Goal: Obtain resource: Download file/media

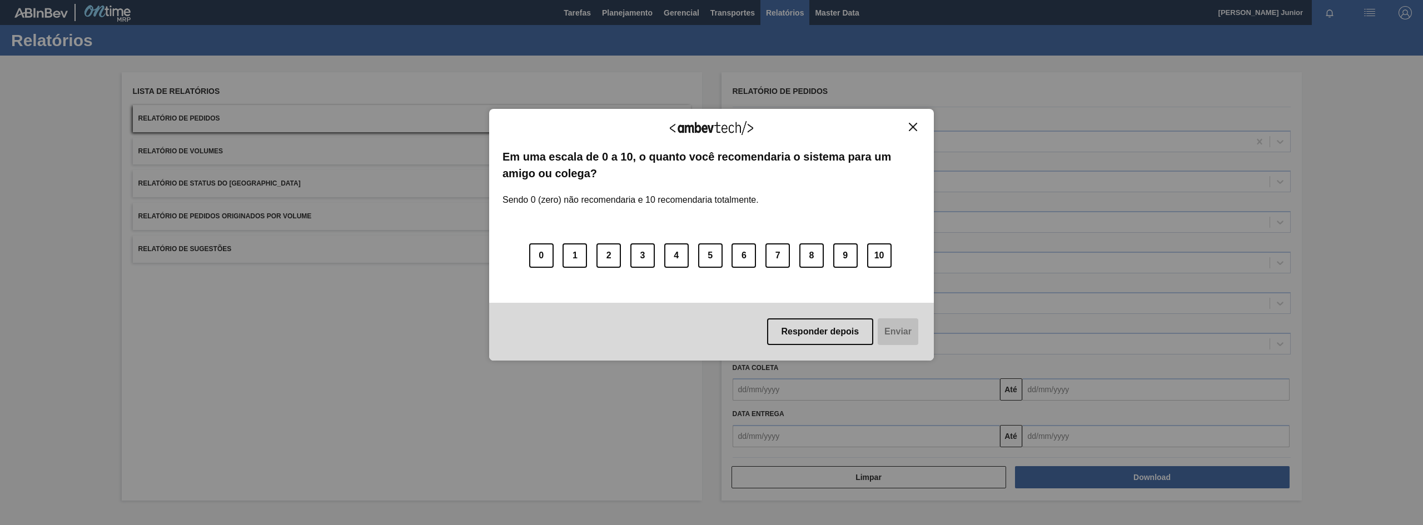
click at [908, 116] on div "Agradecemos seu feedback! Em uma escala de 0 a 10, o quanto você recomendaria o…" at bounding box center [711, 235] width 445 height 252
click at [909, 127] on img "Close" at bounding box center [913, 127] width 8 height 8
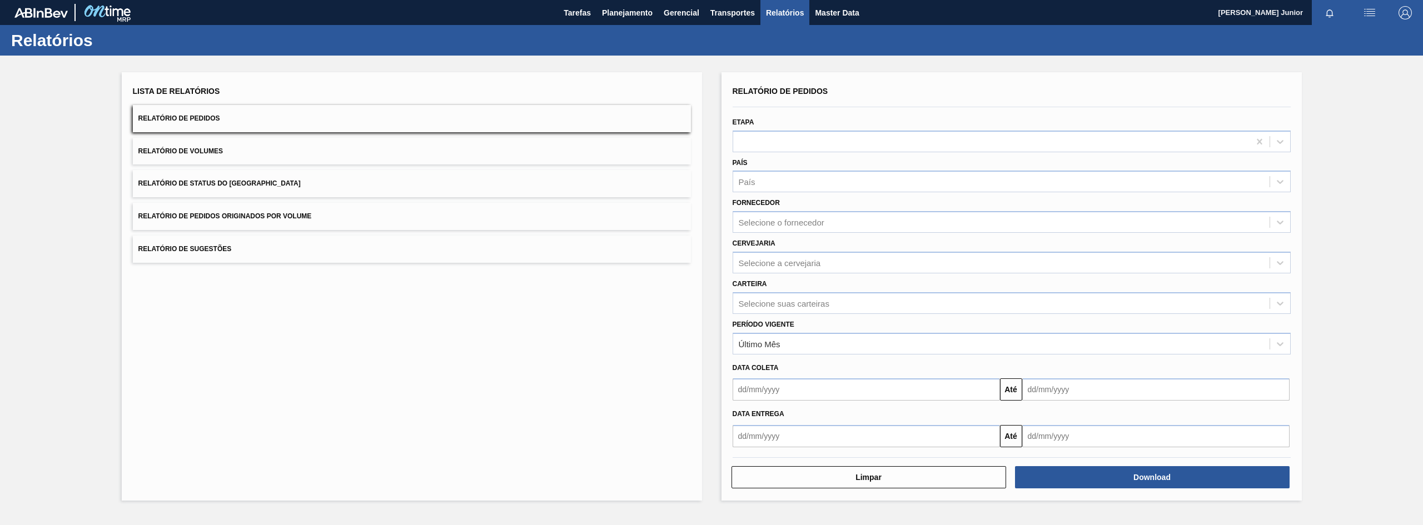
click at [294, 213] on span "Relatório de Pedidos Originados por Volume" at bounding box center [224, 216] width 173 height 8
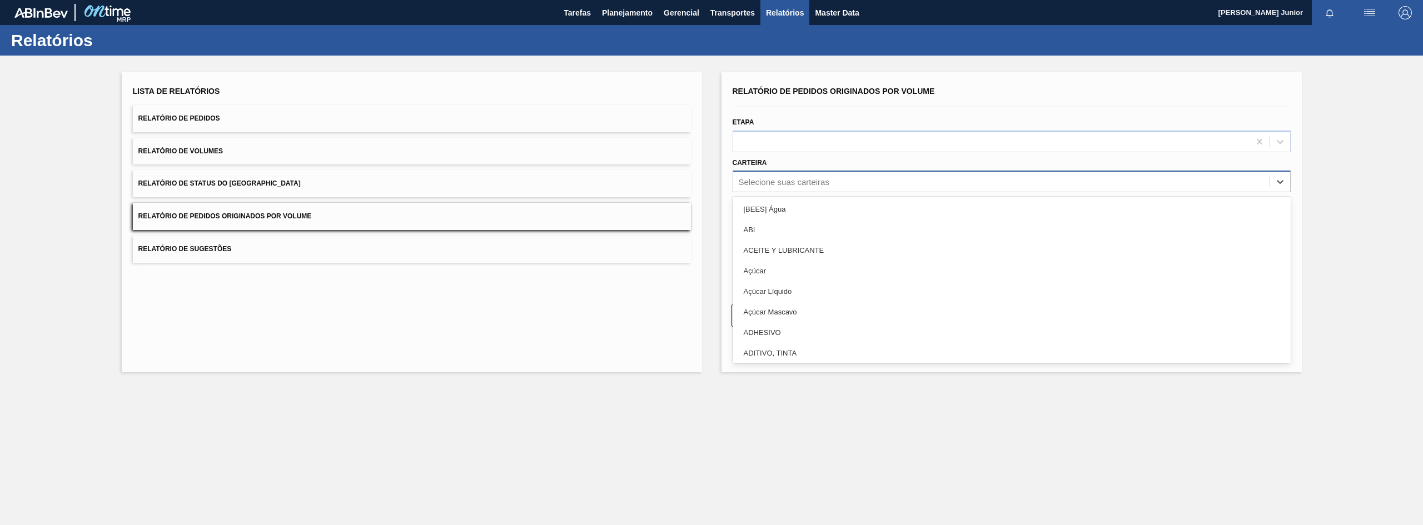
click at [774, 181] on div "Selecione suas carteiras" at bounding box center [784, 181] width 91 height 9
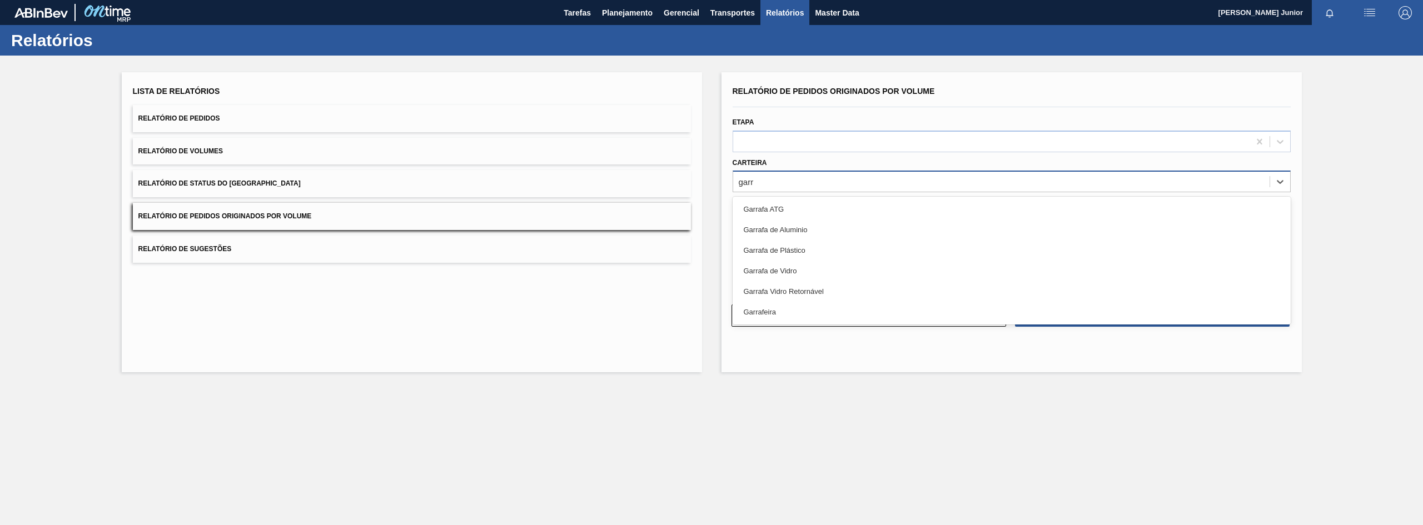
type input "garra"
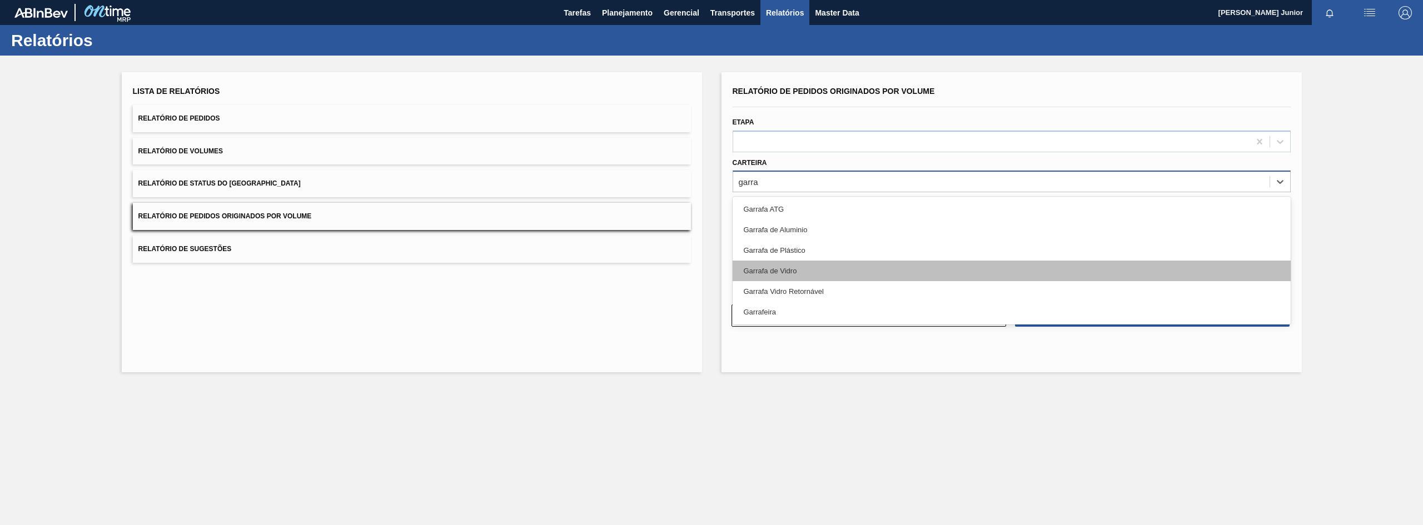
click at [794, 273] on div "Garrafa de Vidro" at bounding box center [1012, 271] width 558 height 21
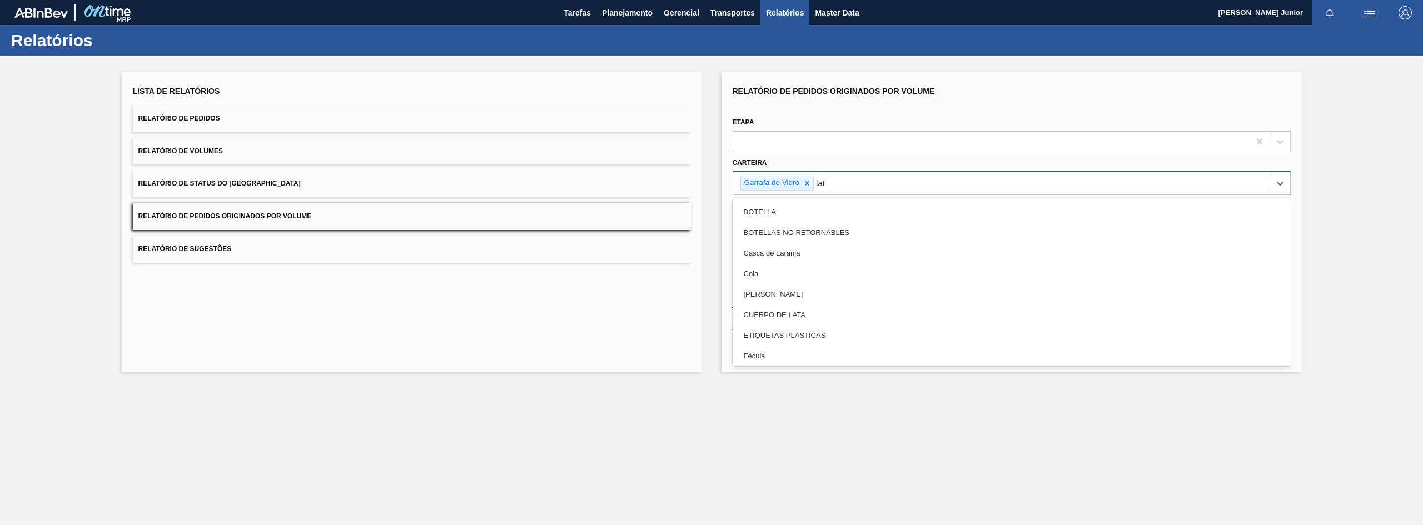
type input "lata"
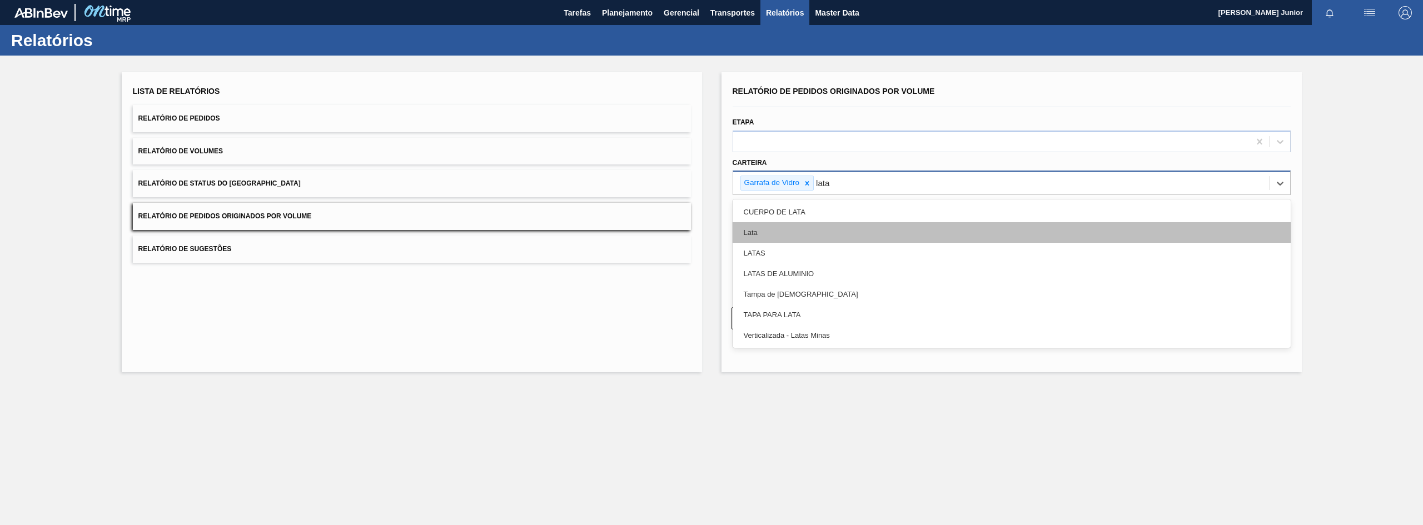
click at [796, 230] on div "Lata" at bounding box center [1012, 232] width 558 height 21
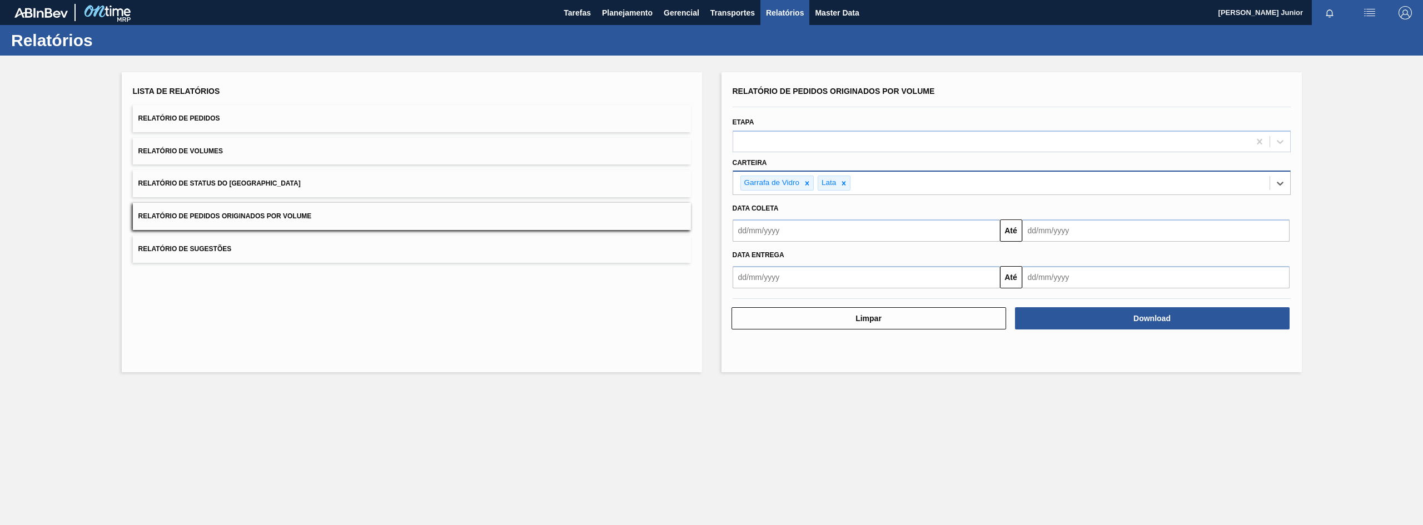
type input "a"
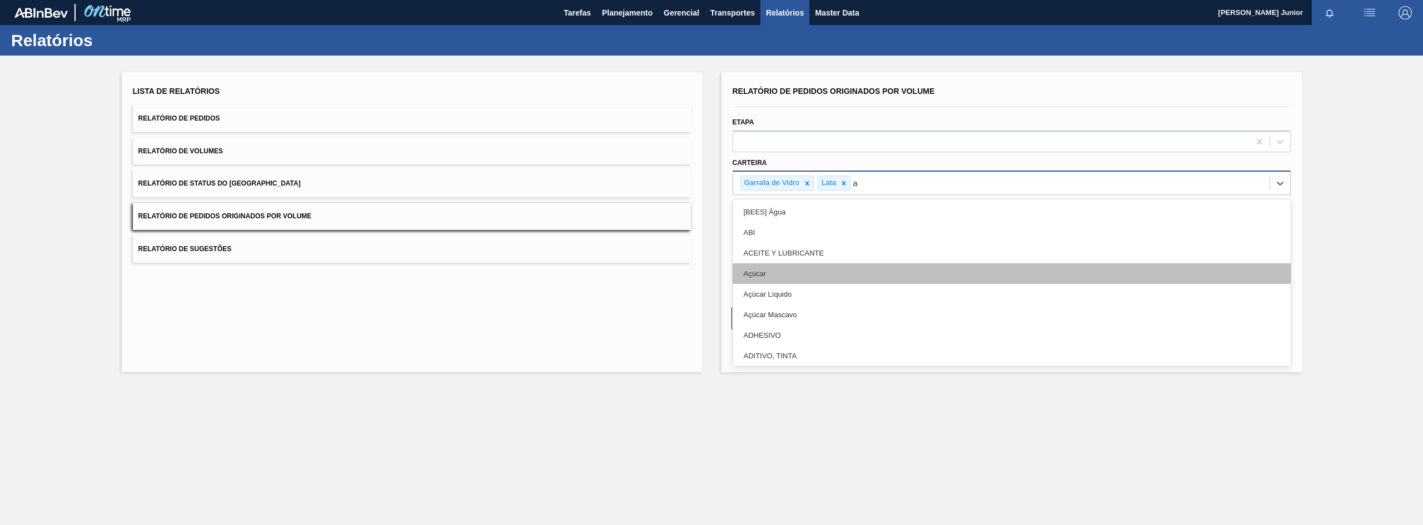
click at [788, 271] on div "Açúcar" at bounding box center [1012, 274] width 558 height 21
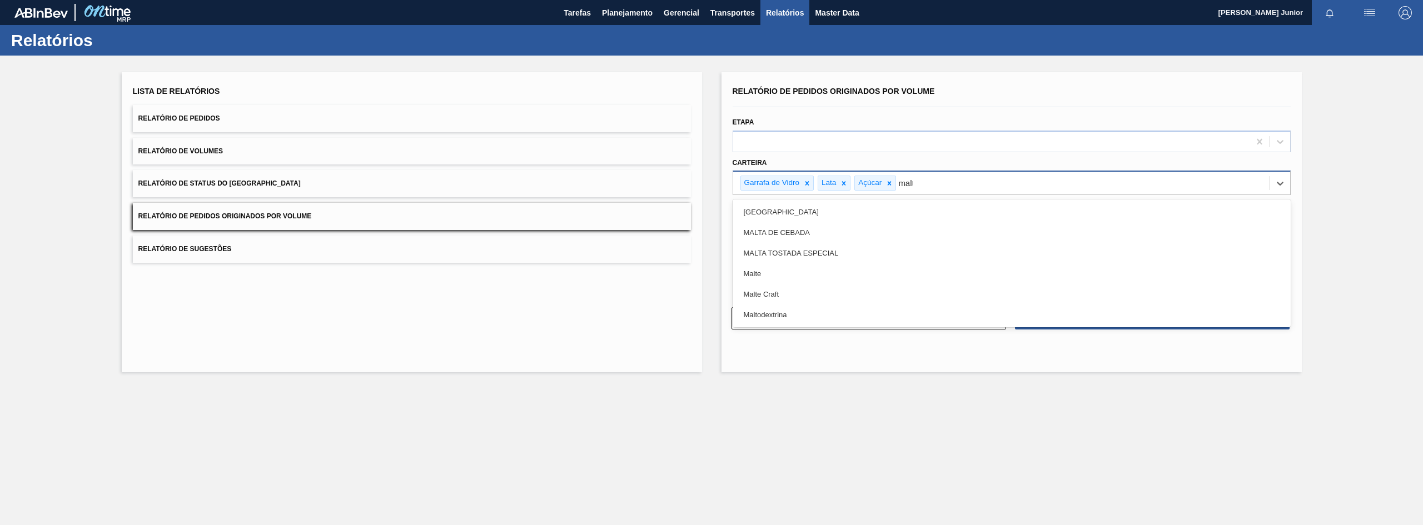
type input "malte"
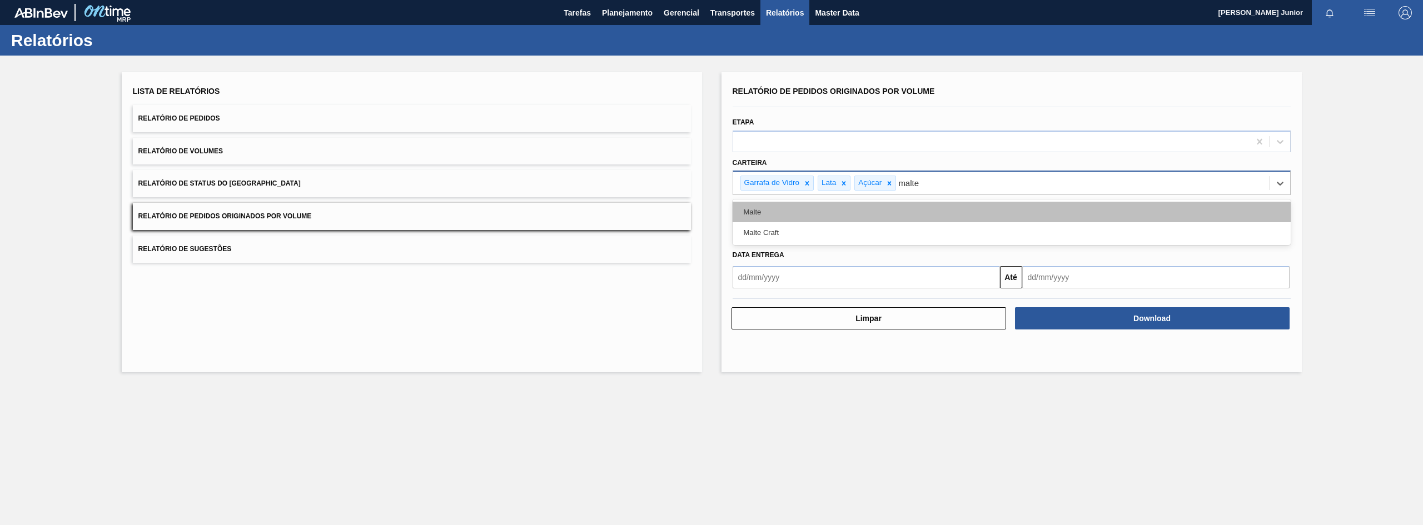
click at [794, 210] on div "Malte" at bounding box center [1012, 212] width 558 height 21
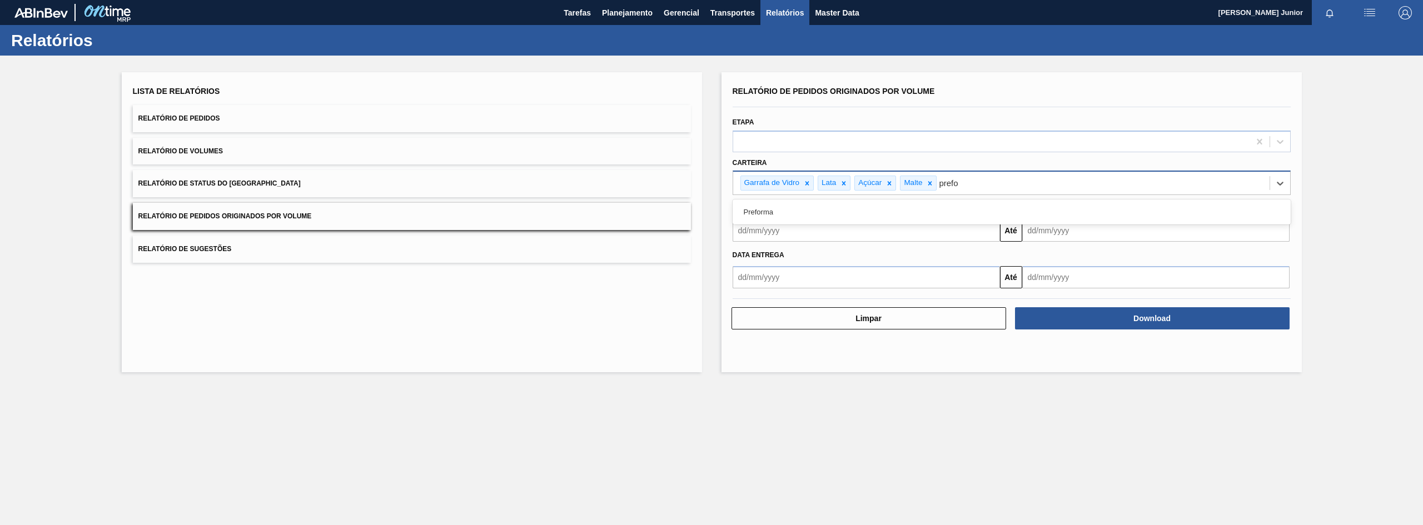
type input "prefor"
click at [794, 210] on div "Preforma" at bounding box center [1012, 212] width 558 height 21
type input "xarope"
click at [794, 210] on div "Xarope" at bounding box center [1012, 212] width 558 height 21
drag, startPoint x: 780, startPoint y: 54, endPoint x: 652, endPoint y: 17, distance: 134.1
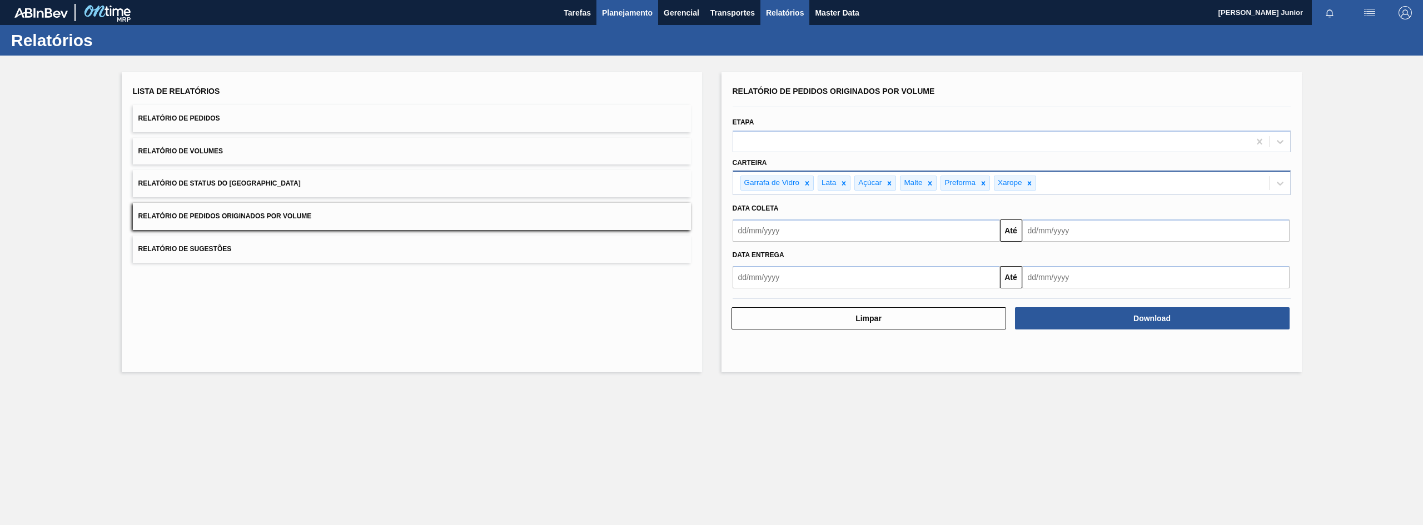
click at [780, 54] on div "Relatórios" at bounding box center [711, 40] width 1423 height 31
click at [819, 233] on input "text" at bounding box center [866, 231] width 267 height 22
click at [745, 258] on button "Previous Month" at bounding box center [743, 257] width 8 height 8
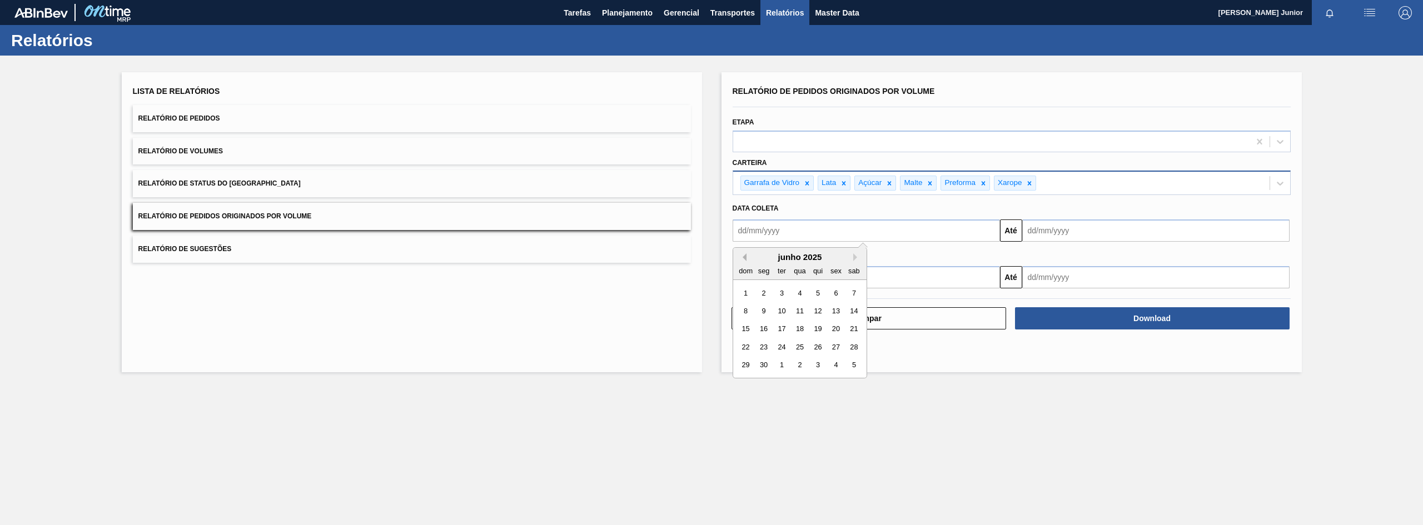
click at [745, 258] on button "Previous Month" at bounding box center [743, 257] width 8 height 8
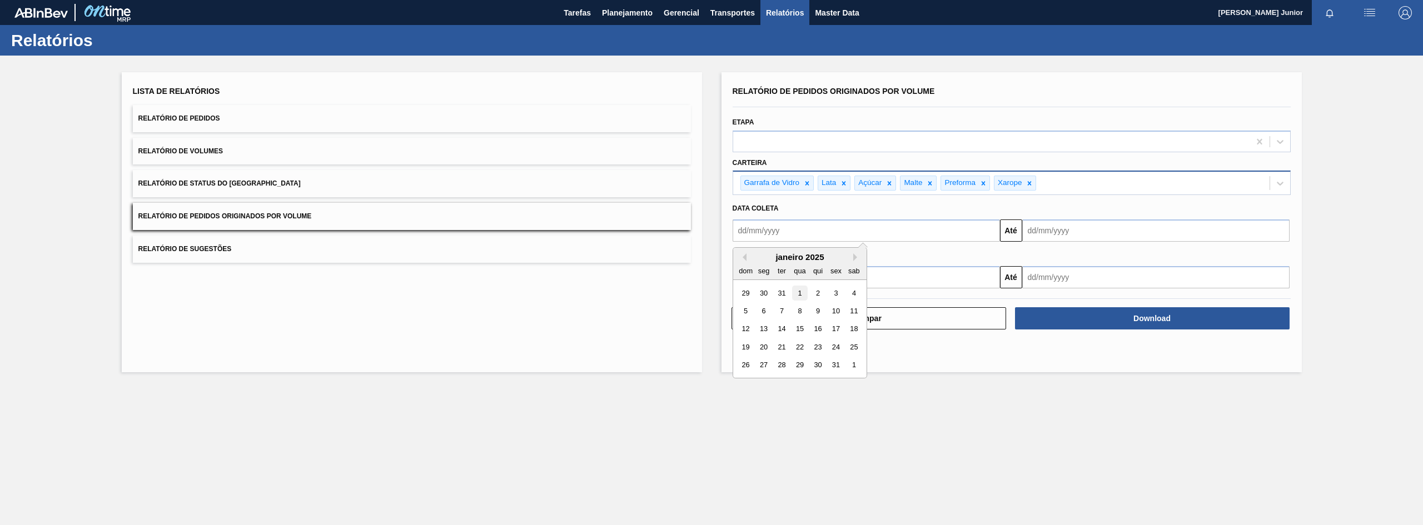
click at [796, 294] on div "1" at bounding box center [799, 293] width 15 height 15
type input "[DATE]"
click at [1073, 227] on input "text" at bounding box center [1155, 231] width 267 height 22
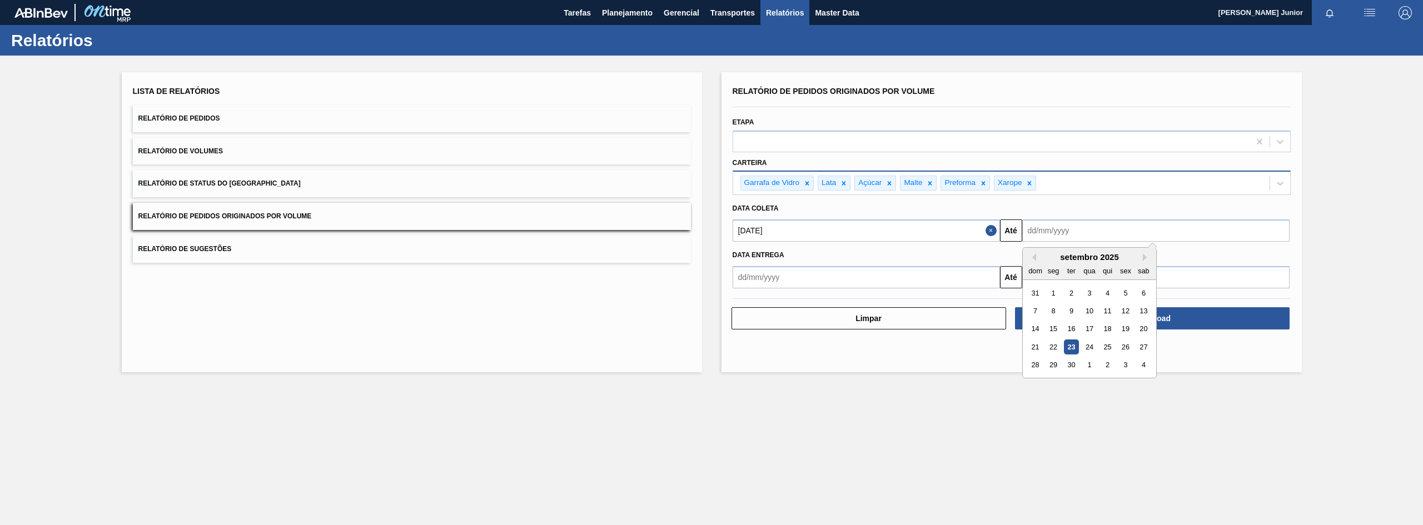
drag, startPoint x: 1055, startPoint y: 350, endPoint x: 1067, endPoint y: 344, distance: 13.7
click at [1055, 350] on div "22" at bounding box center [1053, 347] width 15 height 15
type input "[DATE]"
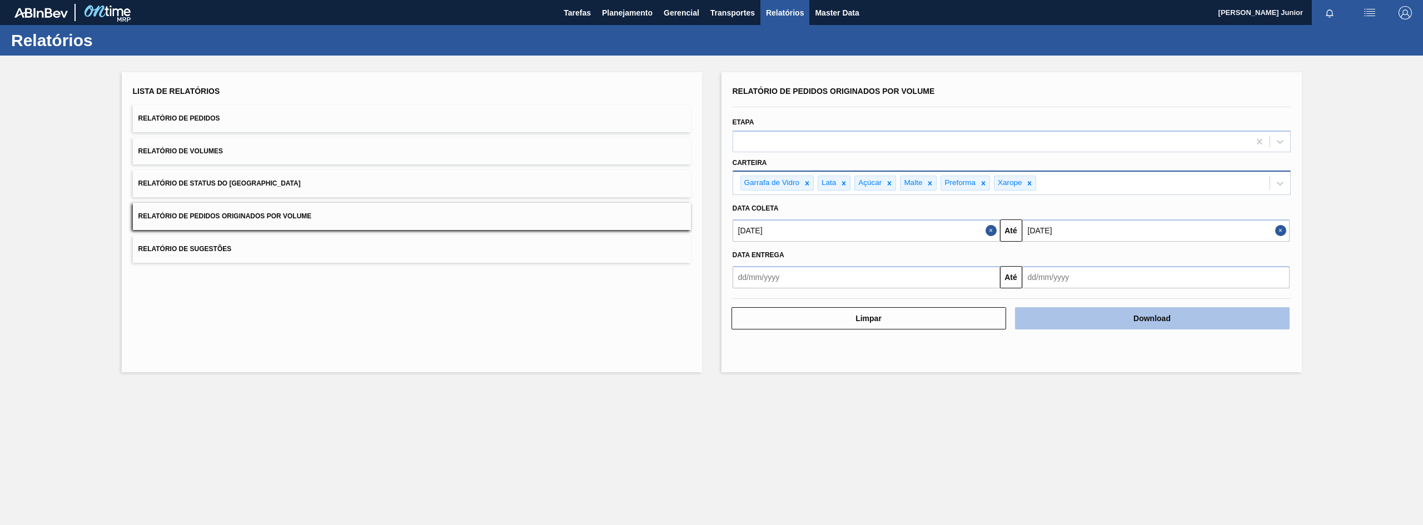
click at [1150, 319] on button "Download" at bounding box center [1152, 318] width 275 height 22
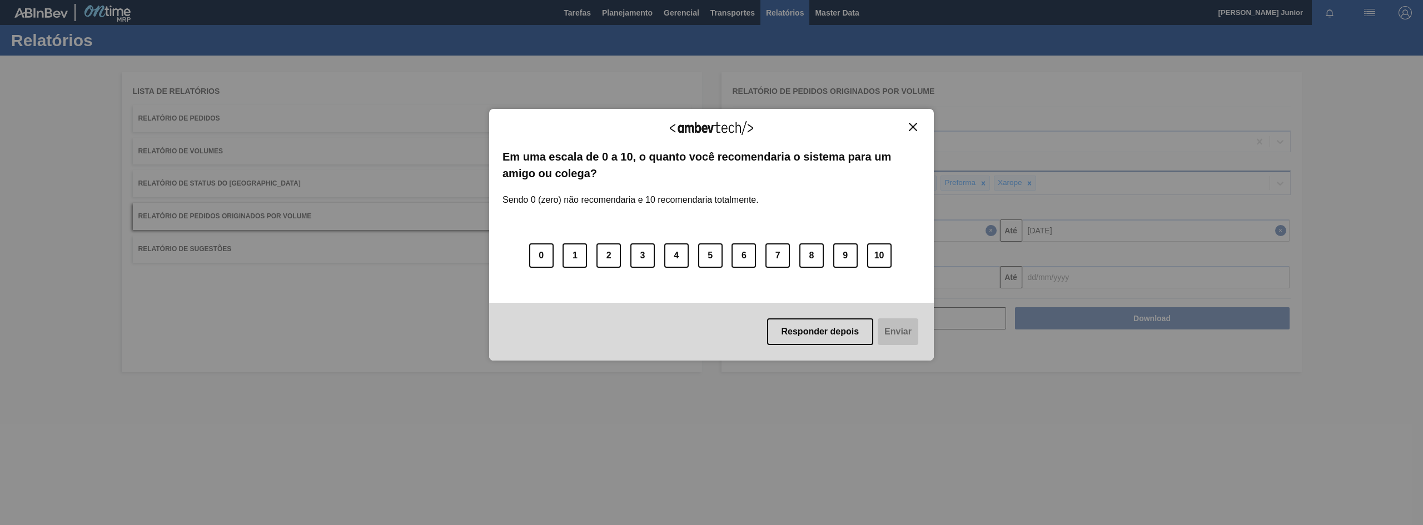
click at [916, 127] on img "Close" at bounding box center [913, 127] width 8 height 8
